Goal: Navigation & Orientation: Find specific page/section

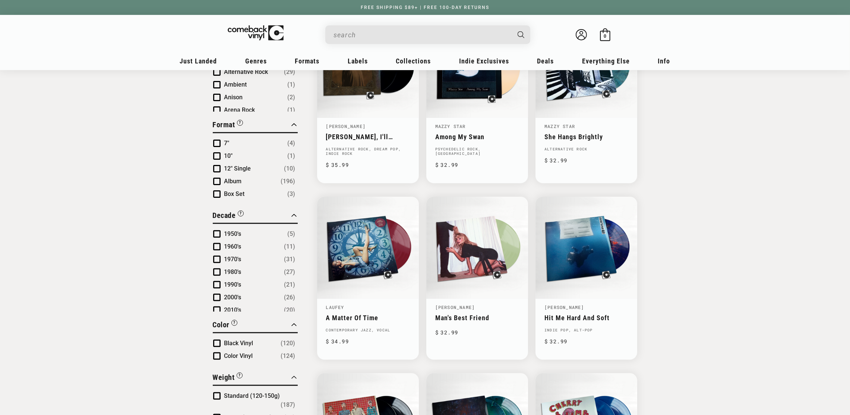
scroll to position [335, 0]
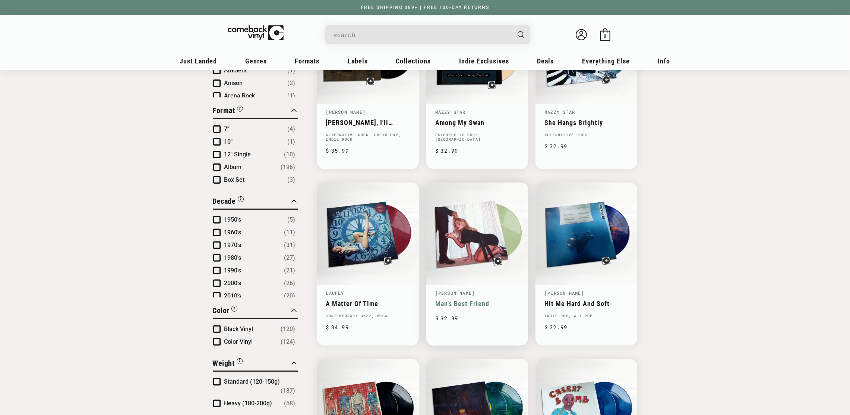
click at [475, 292] on link "[PERSON_NAME]" at bounding box center [455, 293] width 40 height 6
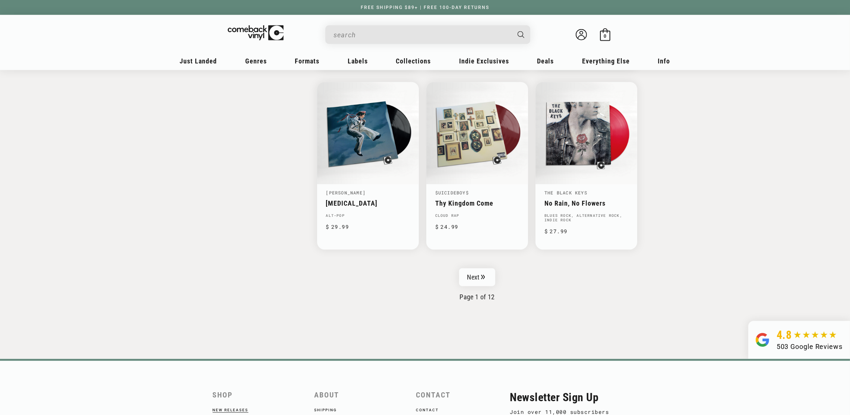
scroll to position [1208, 0]
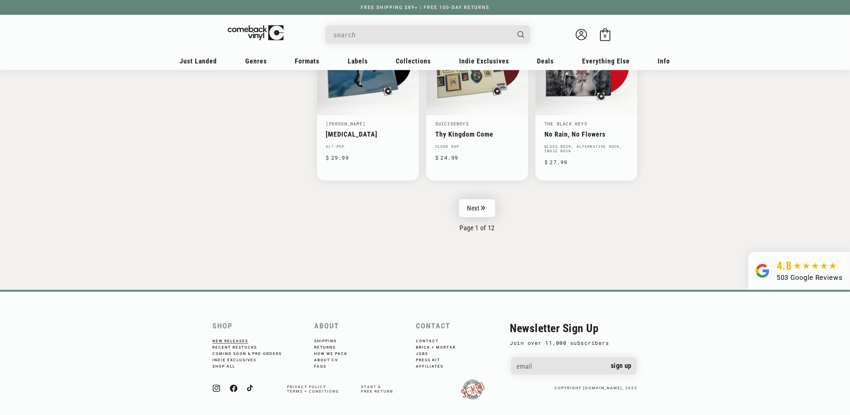
click at [480, 205] on link "Next" at bounding box center [477, 208] width 37 height 18
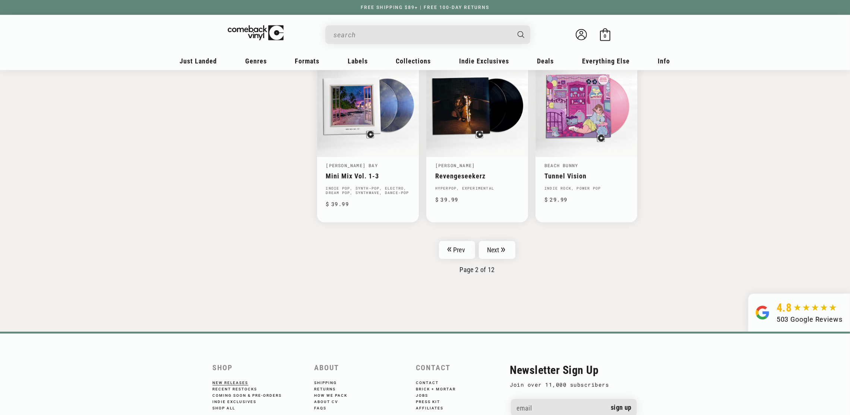
scroll to position [1174, 0]
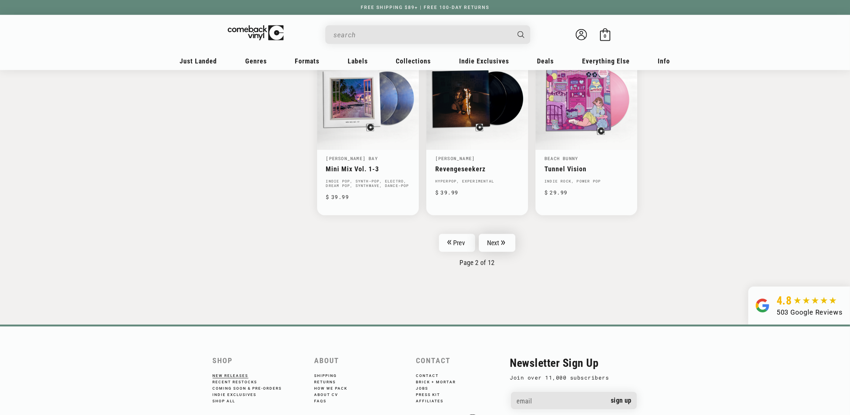
click at [500, 235] on link "Next" at bounding box center [497, 243] width 37 height 18
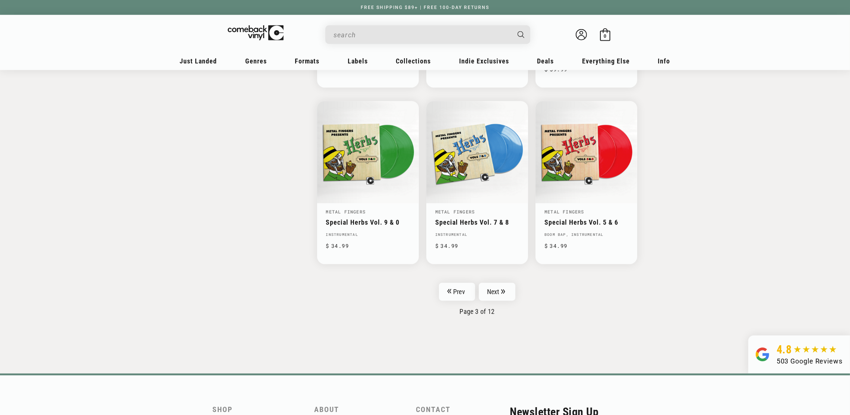
scroll to position [1174, 0]
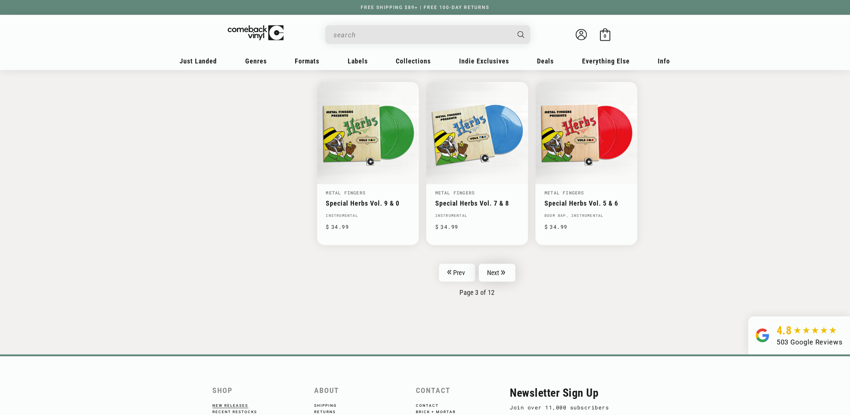
click at [497, 264] on link "Next" at bounding box center [497, 273] width 37 height 18
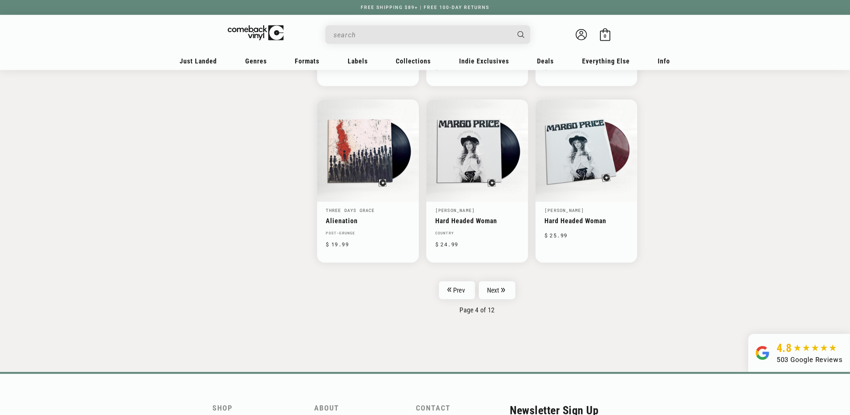
scroll to position [1118, 0]
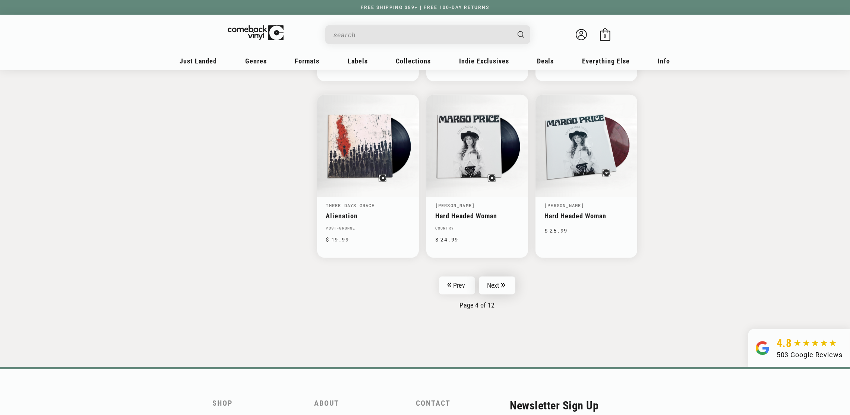
click at [494, 280] on link "Next" at bounding box center [497, 285] width 37 height 18
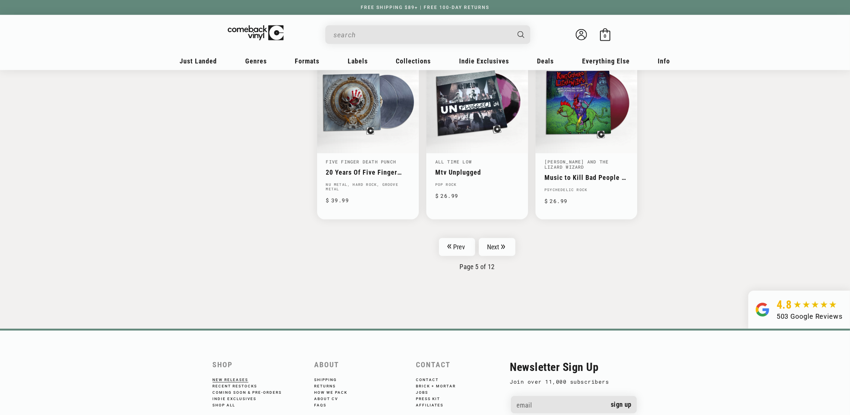
scroll to position [1174, 0]
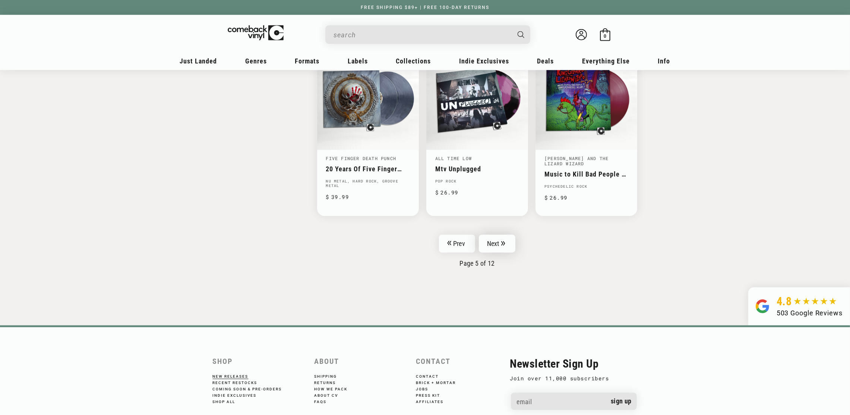
click at [504, 241] on icon "Pagination" at bounding box center [503, 243] width 4 height 5
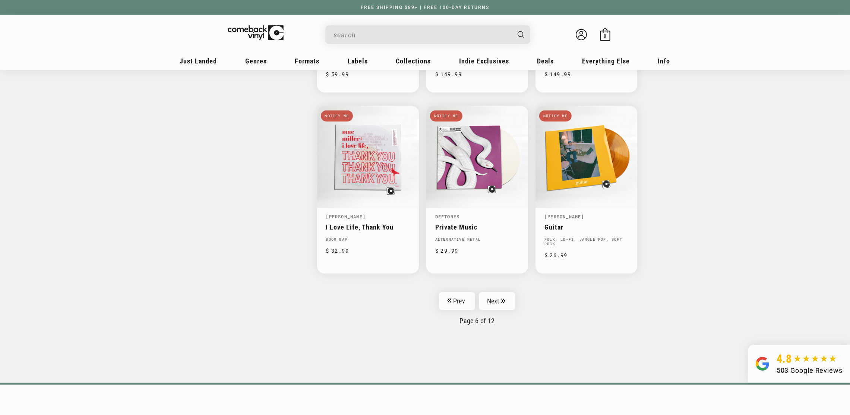
scroll to position [1118, 0]
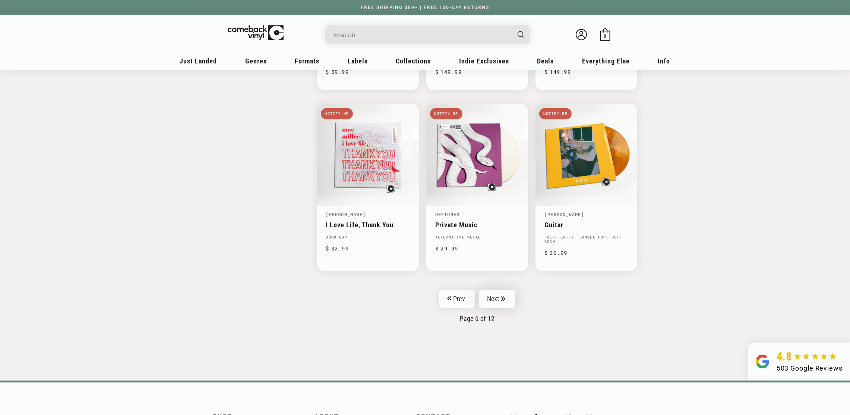
click at [493, 293] on link "Next" at bounding box center [497, 299] width 37 height 18
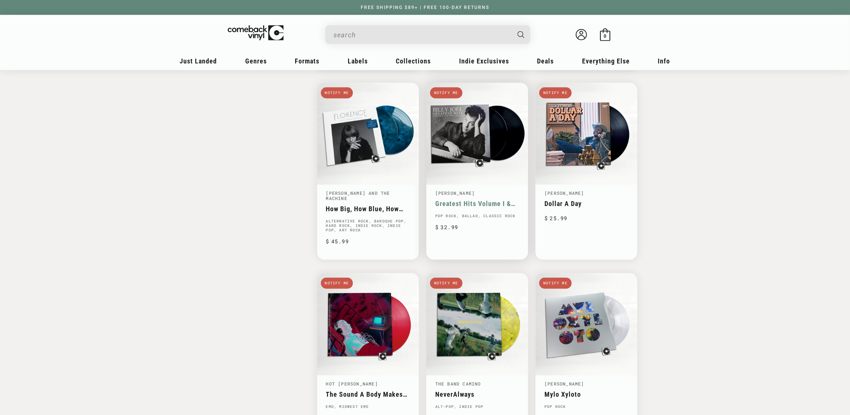
scroll to position [1062, 0]
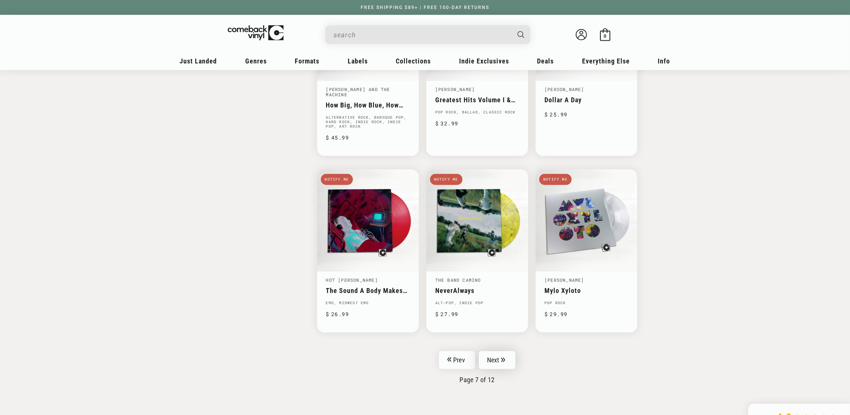
click at [496, 352] on link "Next" at bounding box center [497, 360] width 37 height 18
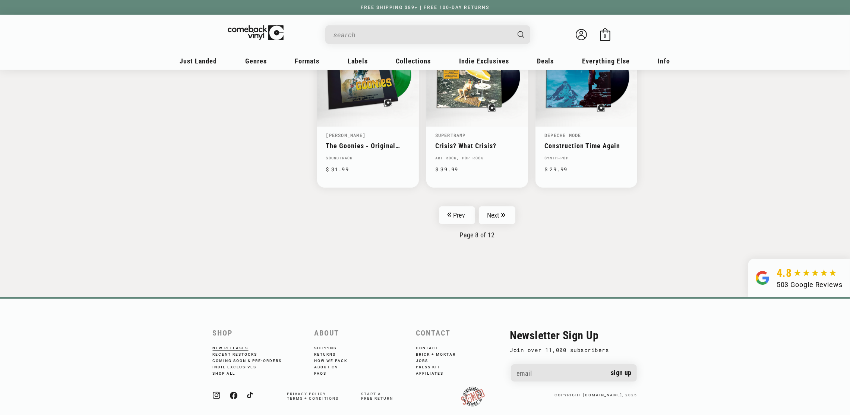
scroll to position [1200, 0]
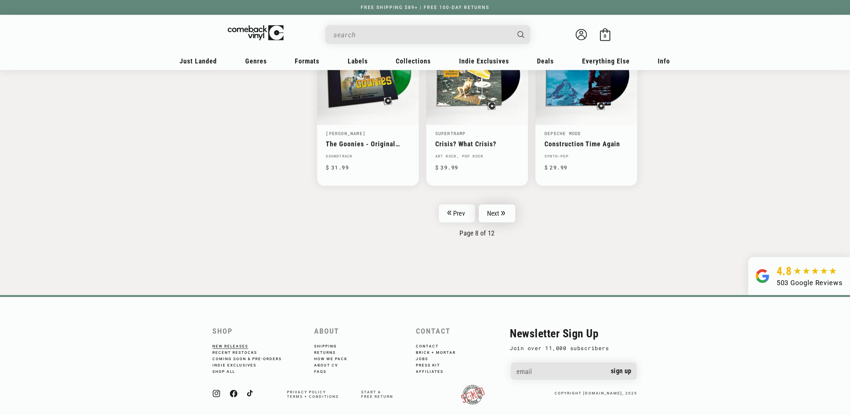
click at [507, 206] on link "Next" at bounding box center [497, 213] width 37 height 18
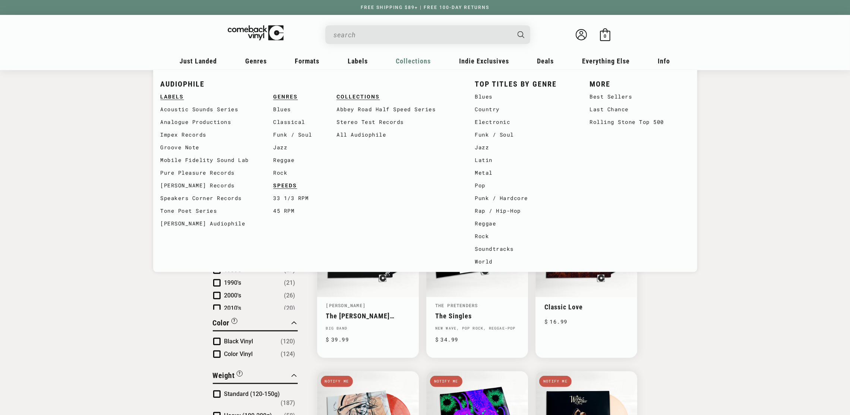
scroll to position [335, 0]
